Goal: Task Accomplishment & Management: Use online tool/utility

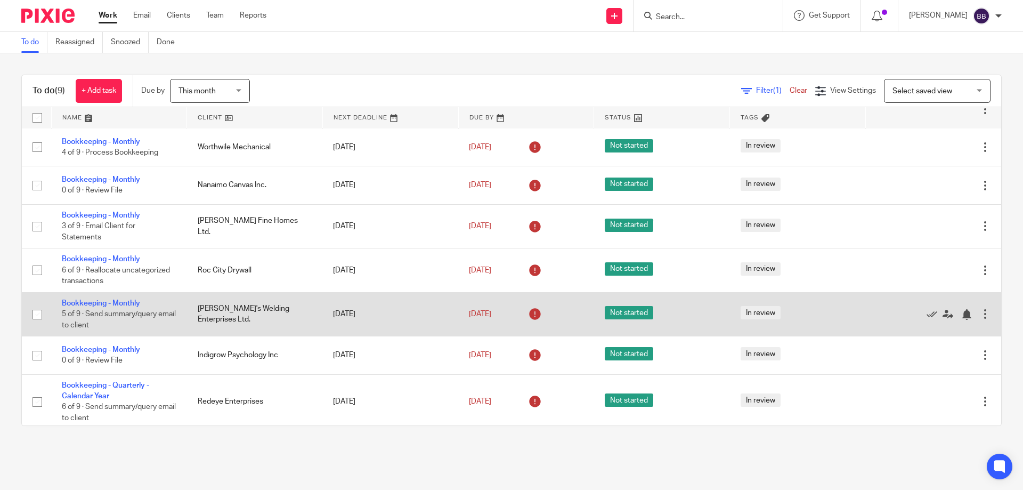
scroll to position [86, 0]
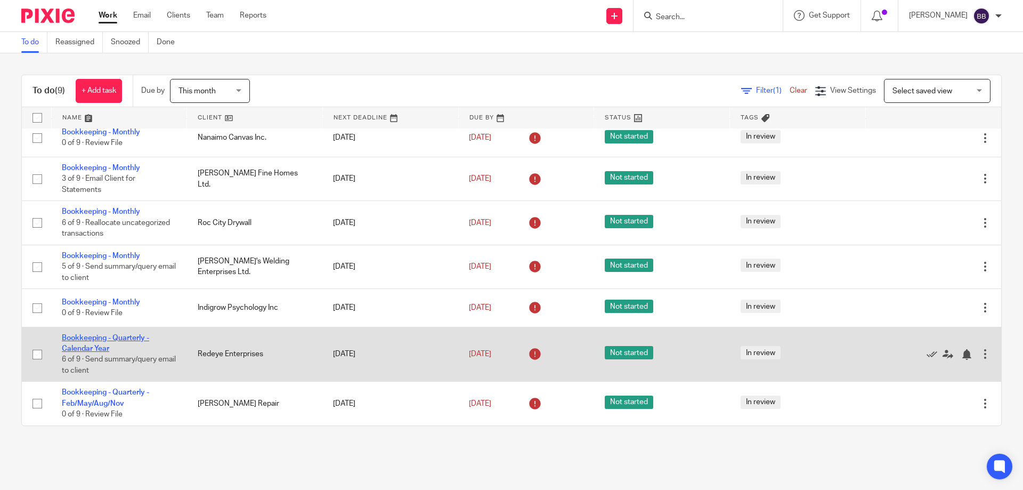
click at [126, 340] on link "Bookkeeping - Quarterly - Calendar Year" at bounding box center [105, 343] width 87 height 18
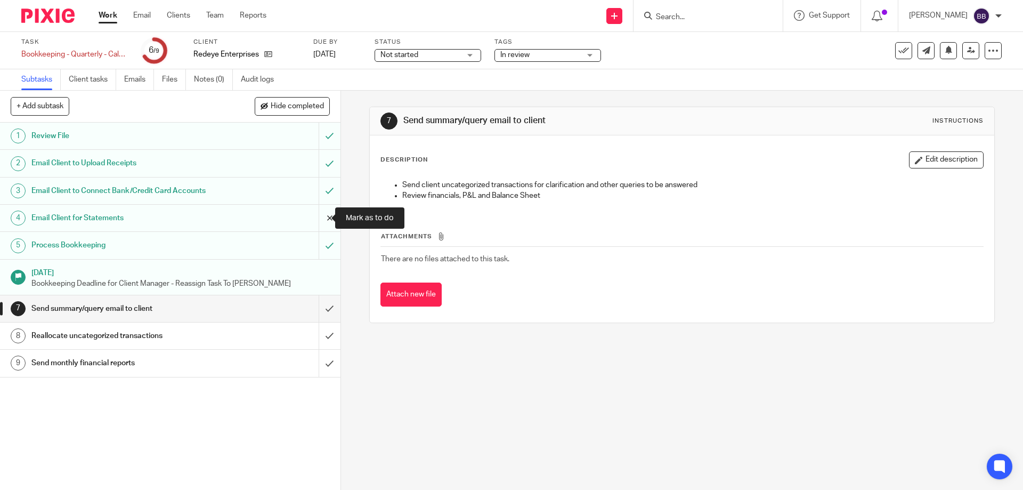
click at [317, 217] on input "submit" at bounding box center [170, 218] width 341 height 27
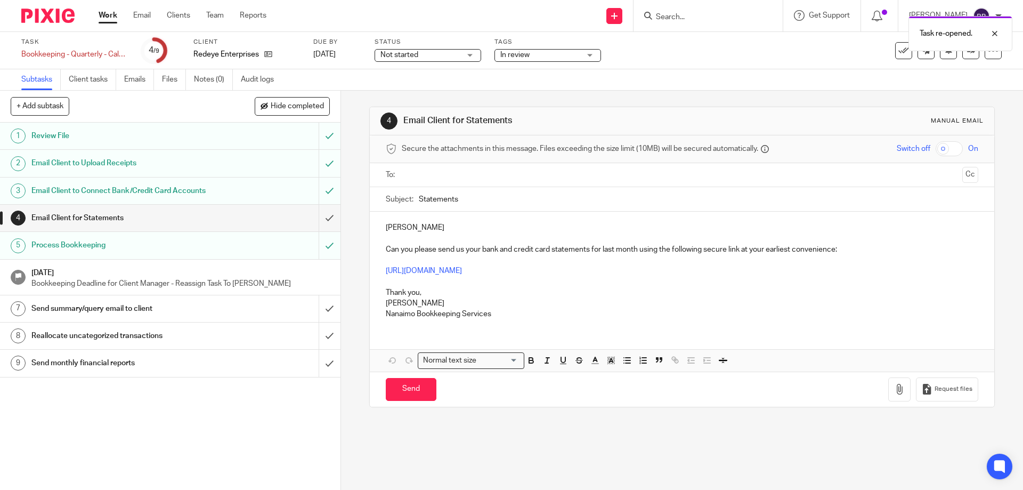
click at [414, 172] on input "text" at bounding box center [682, 175] width 552 height 12
click at [419, 201] on input "Statements" at bounding box center [698, 202] width 559 height 24
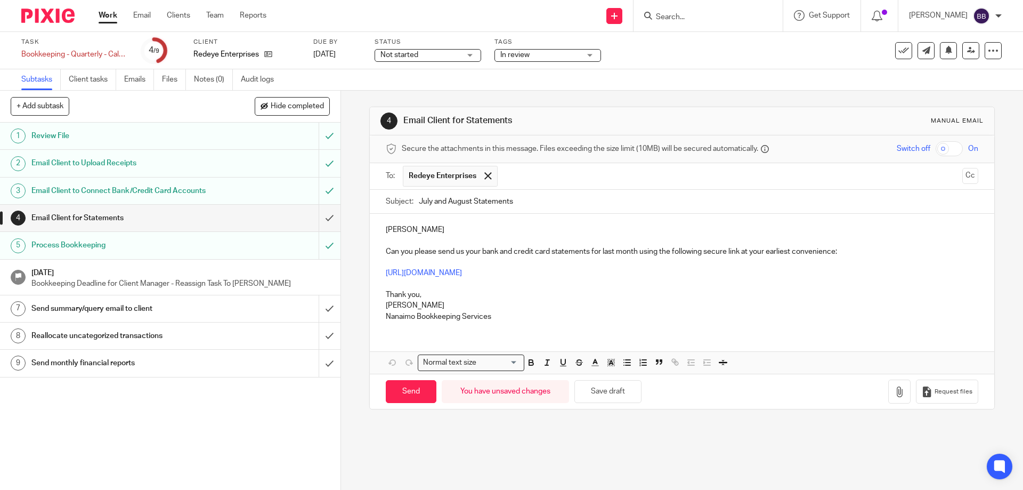
type input "July and August Statements"
click at [382, 232] on div "Ryan Can you please send us your bank and credit card statements for last month…" at bounding box center [682, 272] width 624 height 116
click at [457, 226] on p "Good morning Ryan" at bounding box center [682, 229] width 592 height 11
click at [87, 27] on div at bounding box center [44, 15] width 88 height 31
click at [110, 15] on link "Work" at bounding box center [108, 15] width 19 height 11
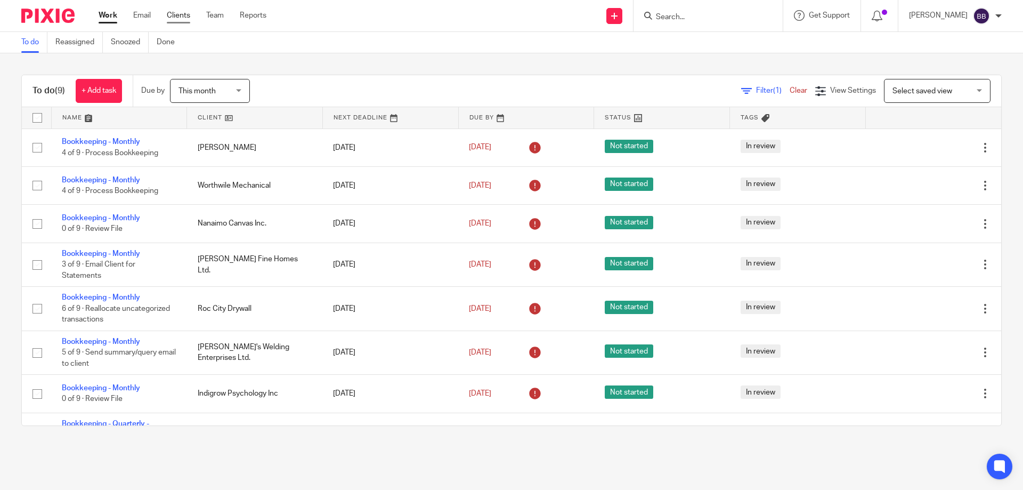
click at [173, 16] on link "Clients" at bounding box center [178, 15] width 23 height 11
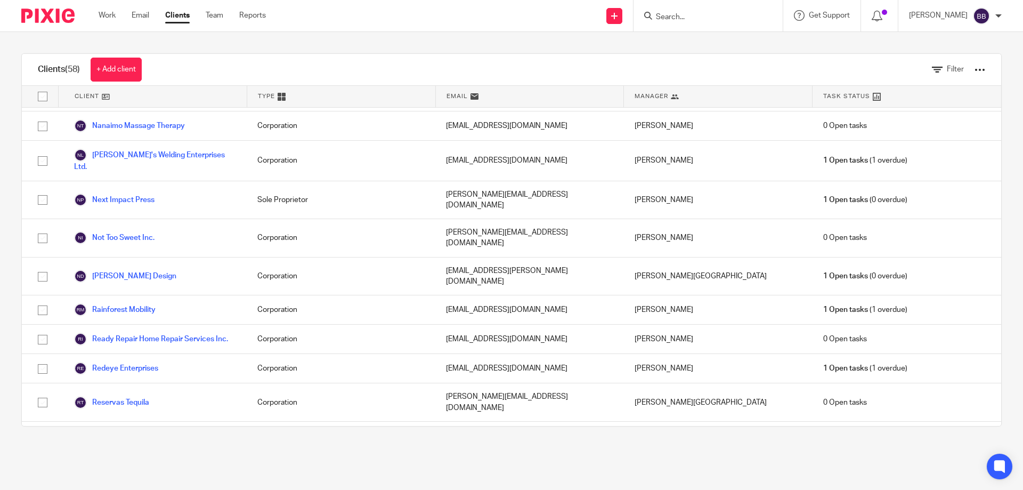
scroll to position [1226, 0]
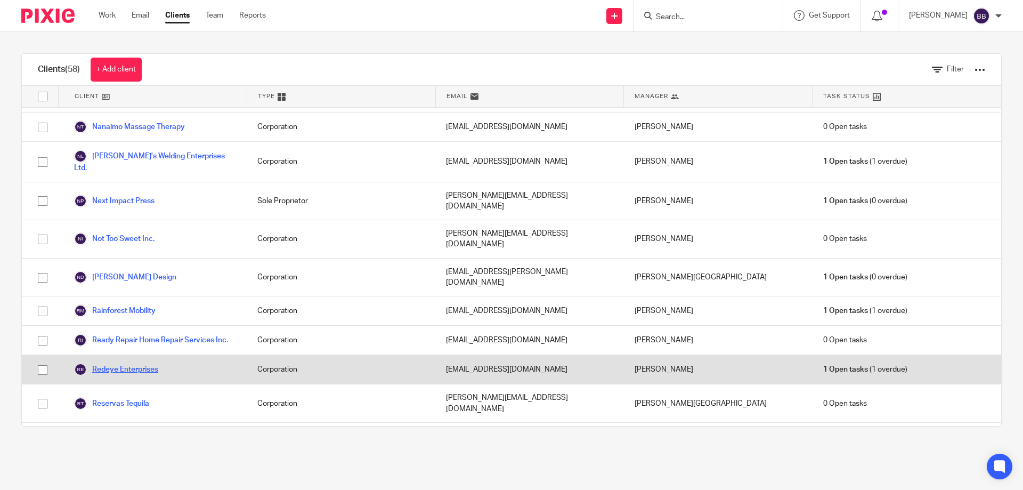
click at [132, 363] on link "Redeye Enterprises" at bounding box center [116, 369] width 84 height 13
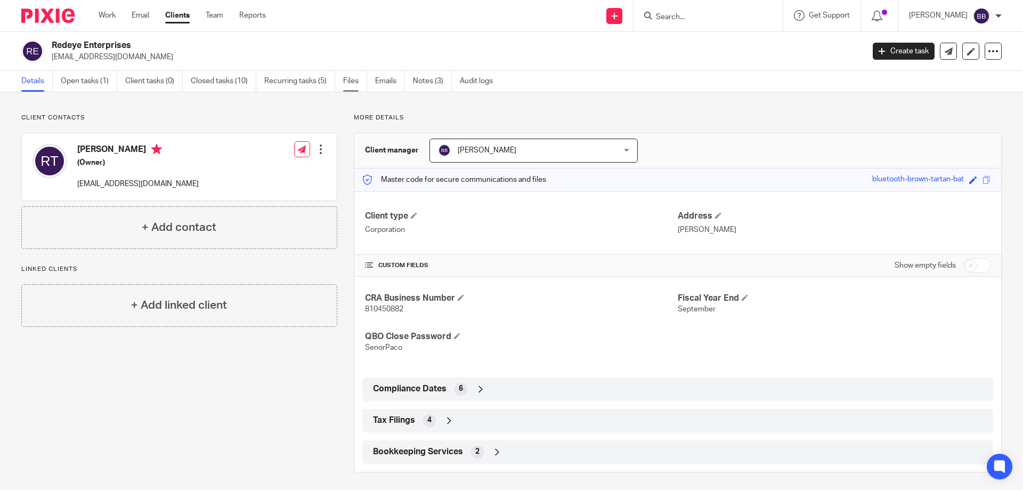
click at [352, 80] on link "Files" at bounding box center [355, 81] width 24 height 21
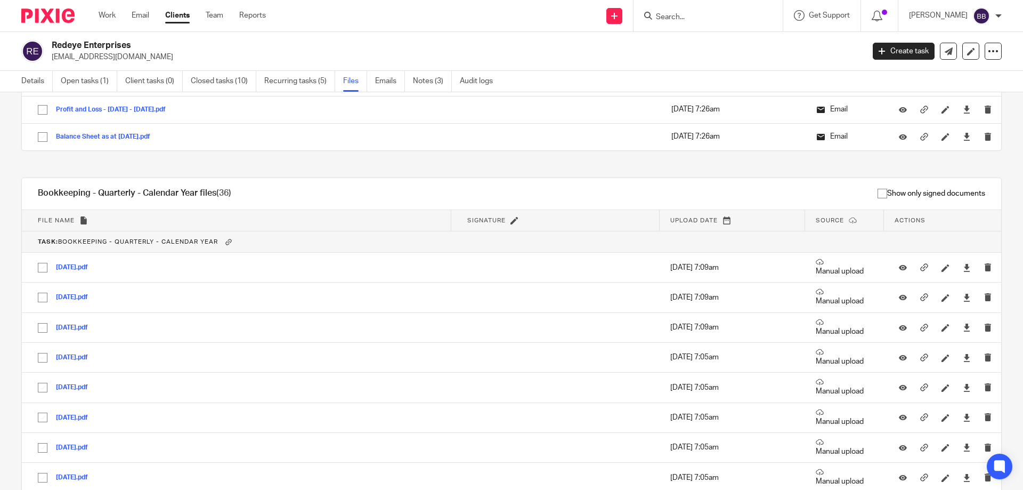
scroll to position [959, 0]
